Goal: Task Accomplishment & Management: Use online tool/utility

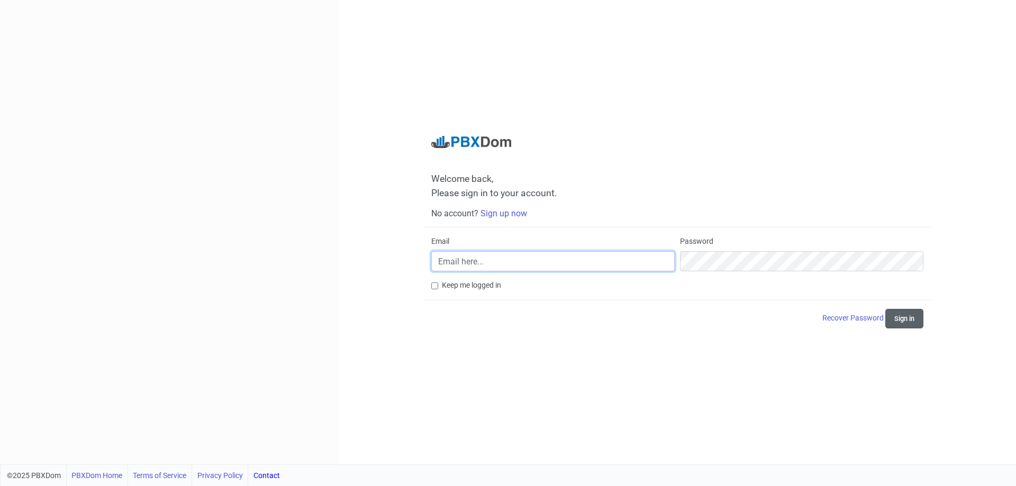
type input "sfadels@gmail.com"
click at [914, 318] on button "Sign in" at bounding box center [904, 319] width 38 height 20
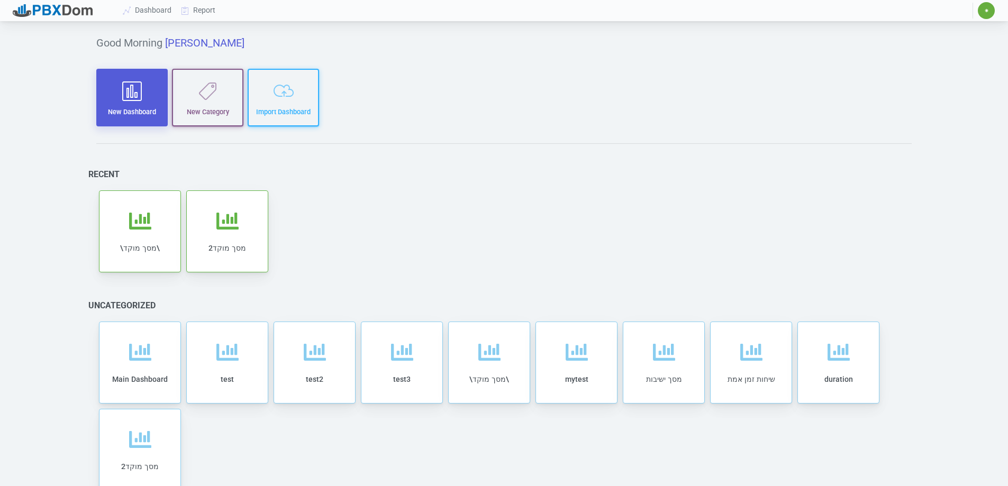
click at [136, 119] on button "New Dashboard" at bounding box center [131, 98] width 71 height 58
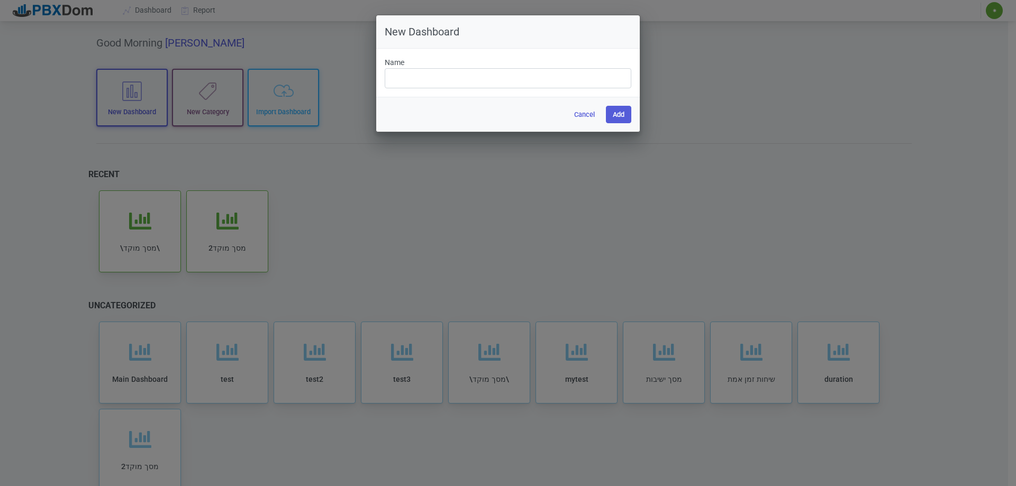
drag, startPoint x: 645, startPoint y: 172, endPoint x: 624, endPoint y: 134, distance: 44.0
click at [640, 166] on div "New Dashboard Name Cancel Add" at bounding box center [508, 243] width 1016 height 486
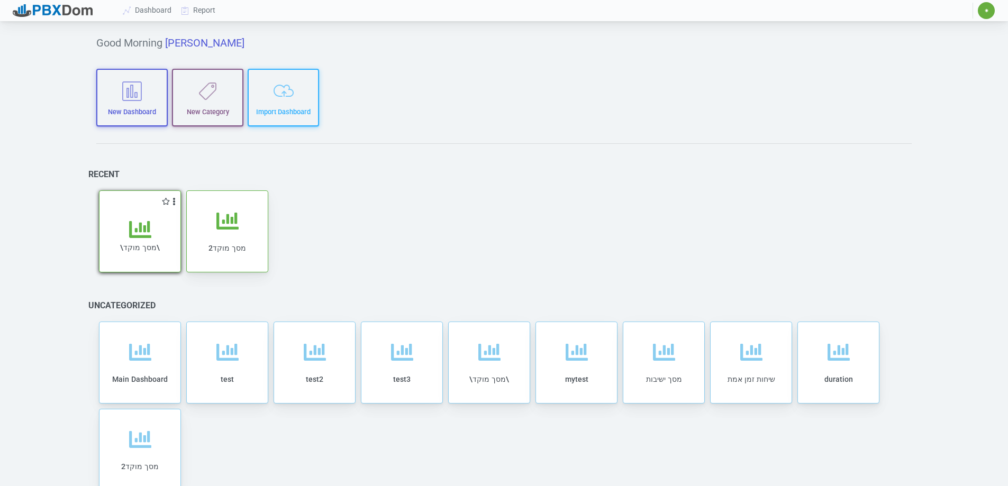
click at [136, 259] on div "\מסך מוקד\" at bounding box center [140, 245] width 60 height 54
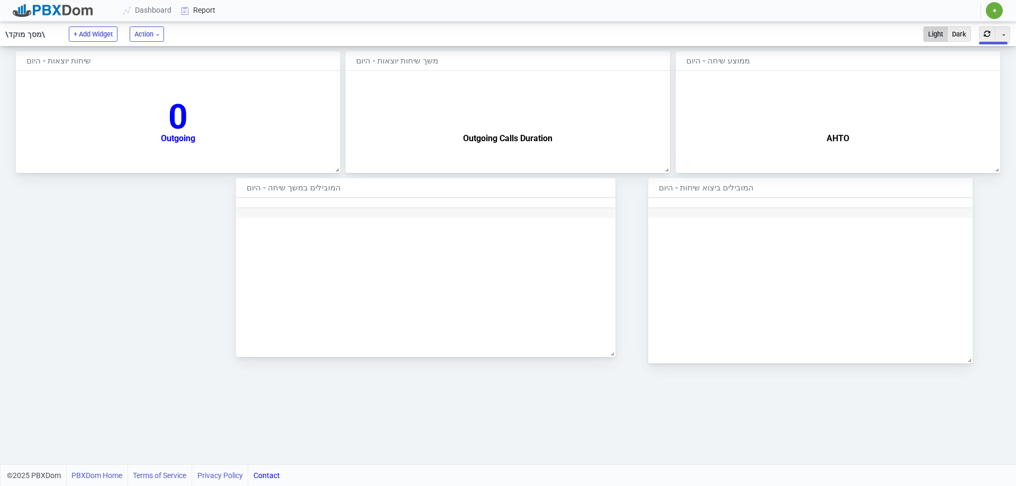
click at [184, 13] on icon at bounding box center [185, 10] width 16 height 8
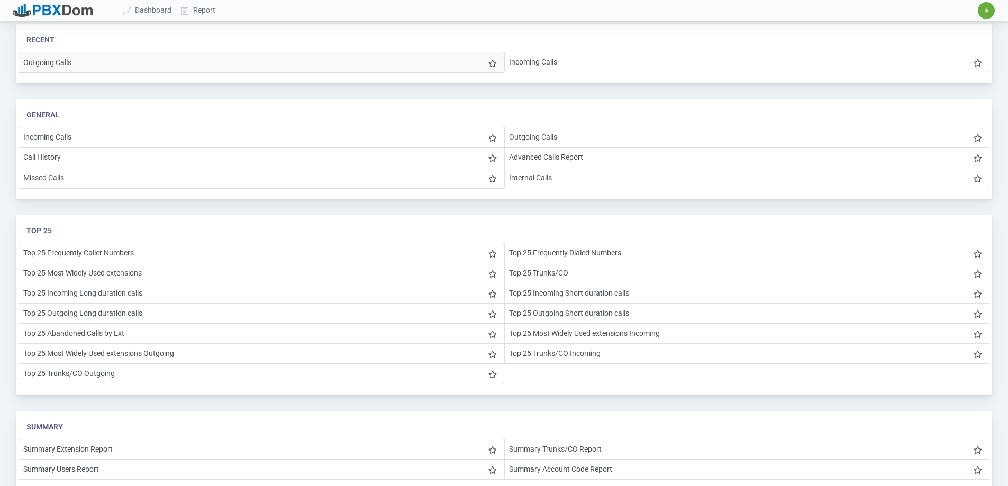
click at [388, 65] on li "Outgoing Calls" at bounding box center [262, 62] width 486 height 21
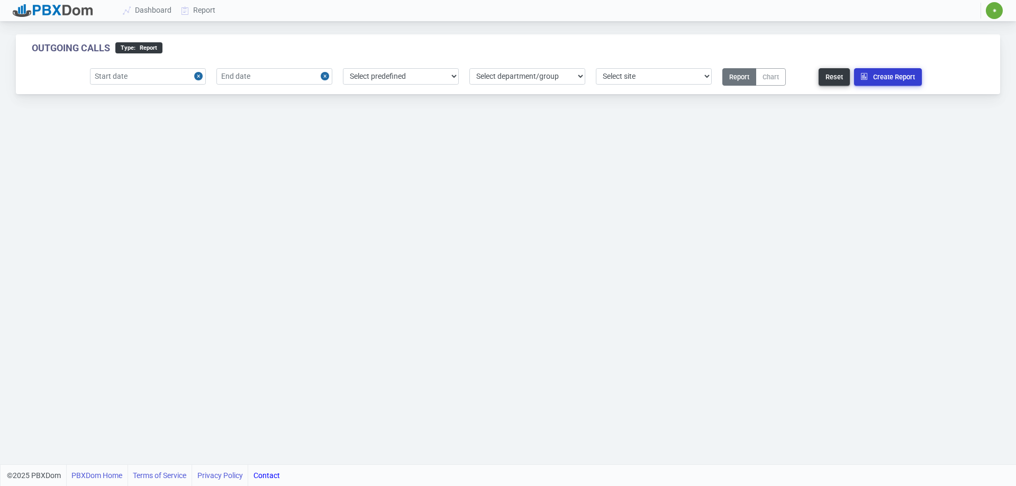
click at [896, 75] on button "Create Report" at bounding box center [888, 76] width 68 height 17
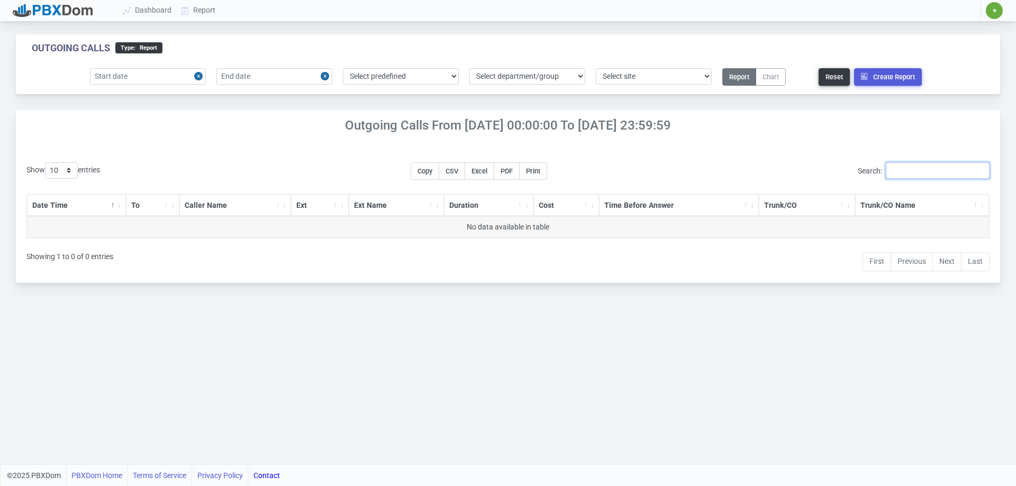
click at [923, 178] on input "Search:" at bounding box center [938, 170] width 104 height 16
type input "136"
click at [883, 80] on button "Create Report" at bounding box center [888, 76] width 68 height 17
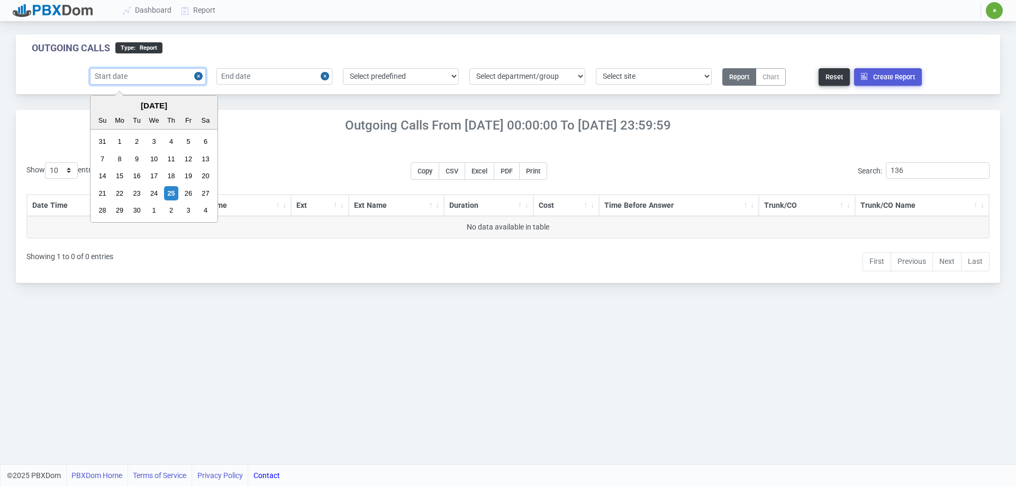
click at [174, 77] on input "text" at bounding box center [148, 76] width 116 height 16
click at [158, 190] on div "24" at bounding box center [154, 193] width 14 height 14
type input "2025-09-24"
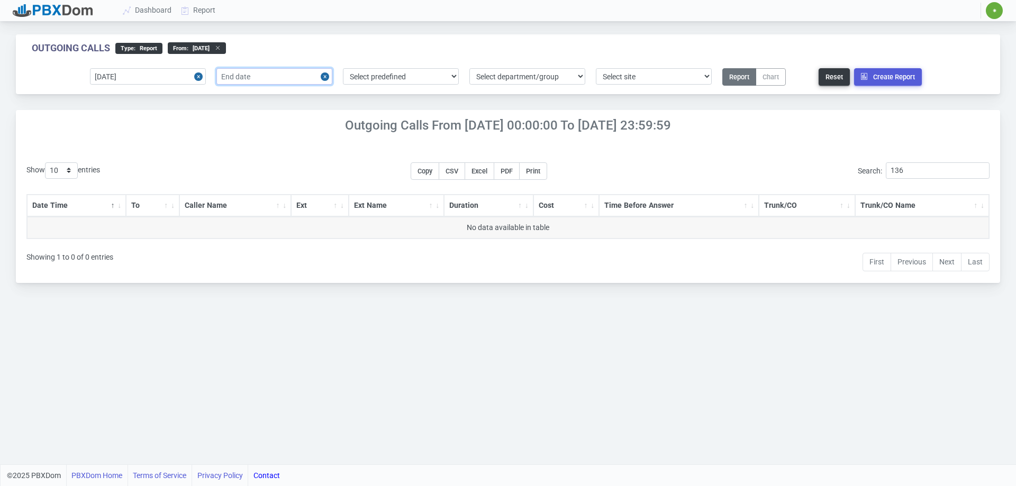
click at [233, 78] on input "text" at bounding box center [274, 76] width 116 height 16
click at [280, 194] on div "24" at bounding box center [280, 193] width 14 height 14
type input "2025-09-24"
click at [161, 143] on div "Outgoing Calls From 2025-09-25 00:00:00 to 2025-09-25 23:59:59 Show 10 25 50 10…" at bounding box center [508, 196] width 984 height 173
click at [884, 75] on button "Create Report" at bounding box center [888, 76] width 68 height 17
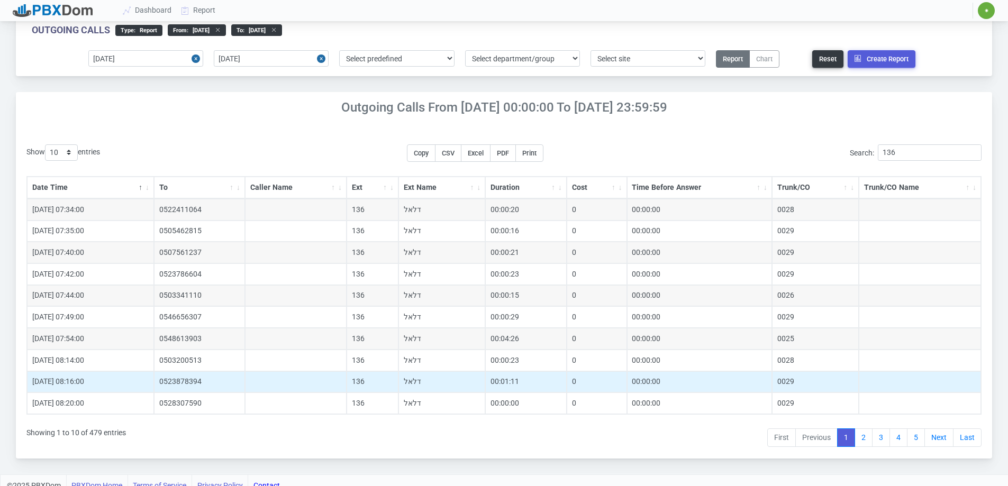
scroll to position [28, 0]
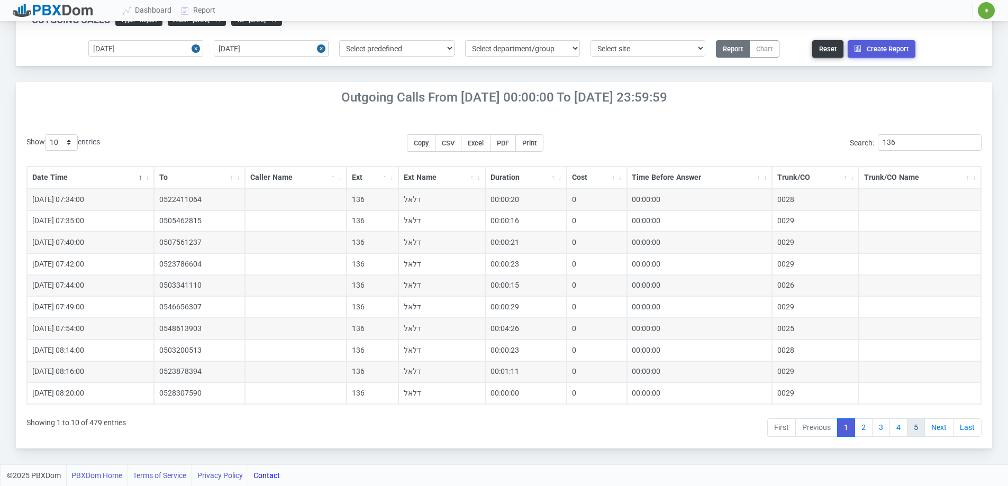
click at [917, 431] on link "5" at bounding box center [916, 427] width 18 height 19
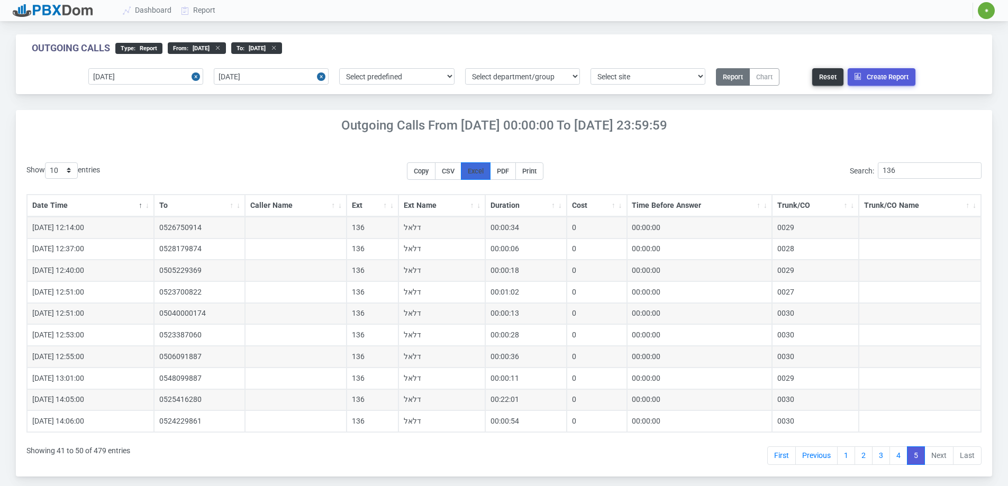
click at [488, 177] on button "Excel" at bounding box center [476, 170] width 30 height 17
